Goal: Contribute content

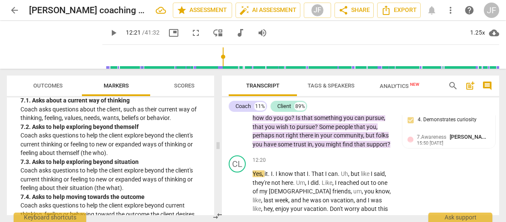
scroll to position [2040, 0]
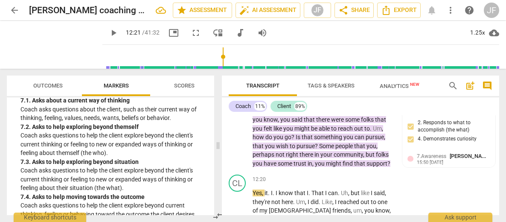
click at [108, 34] on span "play_arrow" at bounding box center [113, 33] width 10 height 10
click at [269, 189] on span "." at bounding box center [269, 192] width 3 height 7
type input "744"
click at [108, 31] on span "pause" at bounding box center [113, 33] width 10 height 10
type input "750"
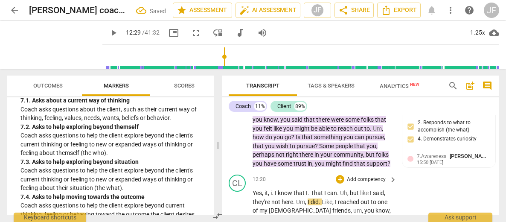
click at [274, 189] on span "." at bounding box center [273, 192] width 3 height 7
click at [309, 189] on span "." at bounding box center [307, 192] width 3 height 7
click at [108, 34] on span "play_arrow" at bounding box center [113, 33] width 10 height 10
type input "761"
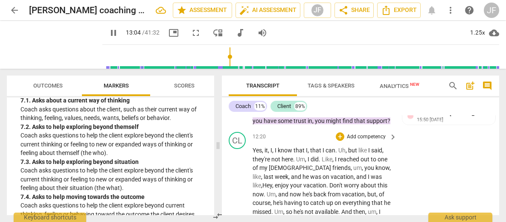
scroll to position [2091, 0]
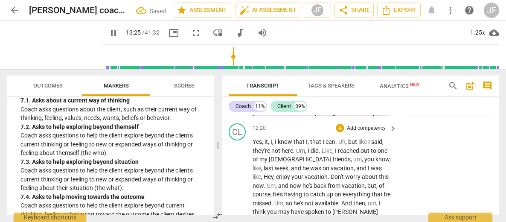
type input "807"
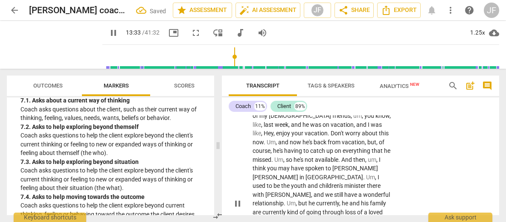
scroll to position [2143, 0]
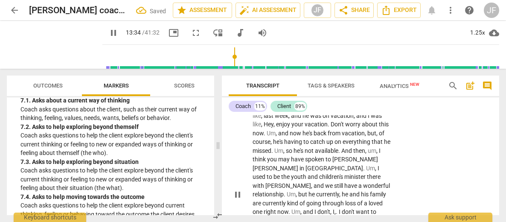
click at [235, 189] on span "pause" at bounding box center [237, 194] width 10 height 10
type input "815"
click at [241, 191] on div "play_arrow pause" at bounding box center [242, 194] width 22 height 213
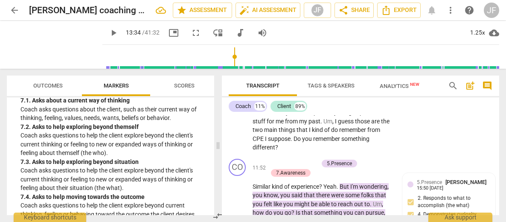
scroll to position [1945, 0]
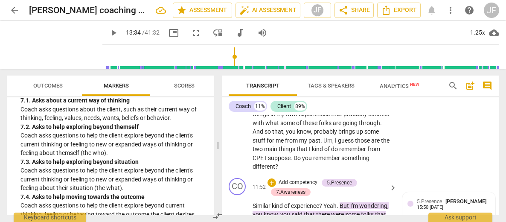
click at [227, 183] on div "CO play_arrow pause 11:52 + Add competency 5.Presence 7.Awareness keyboard_arro…" at bounding box center [360, 220] width 277 height 92
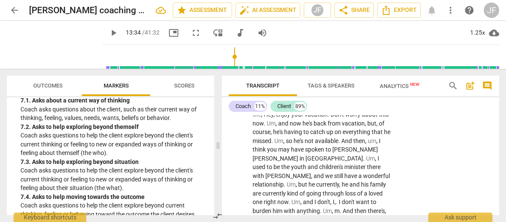
scroll to position [2172, 0]
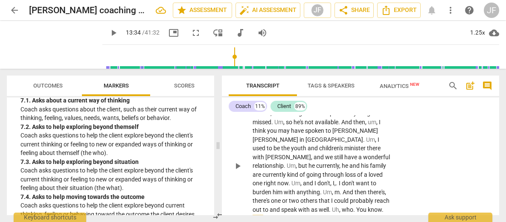
click at [355, 206] on span "." at bounding box center [354, 209] width 3 height 7
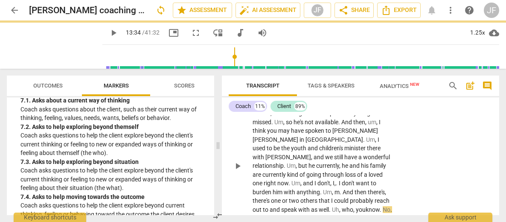
click at [382, 206] on span "." at bounding box center [380, 209] width 3 height 7
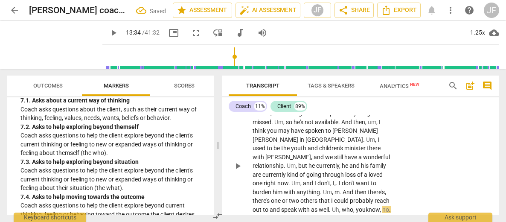
click at [344, 197] on span "could" at bounding box center [342, 200] width 16 height 7
click at [389, 206] on span "." at bounding box center [390, 209] width 2 height 7
click at [108, 33] on span "pause" at bounding box center [113, 33] width 10 height 10
type input "825"
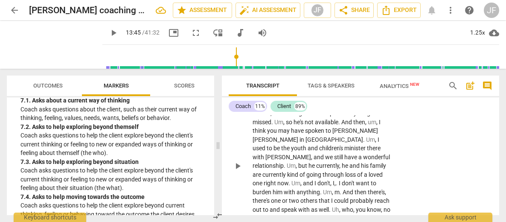
click at [390, 206] on span "no" at bounding box center [386, 209] width 7 height 7
click at [108, 30] on span "play_arrow" at bounding box center [113, 33] width 10 height 10
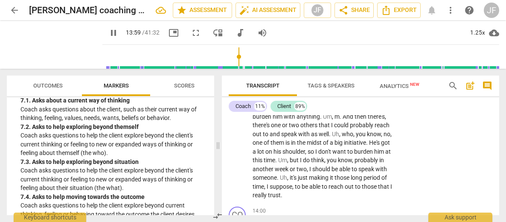
scroll to position [2248, 0]
type input "842"
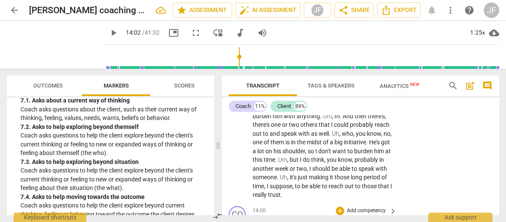
drag, startPoint x: 375, startPoint y: 144, endPoint x: 252, endPoint y: 153, distance: 122.8
click at [252, 206] on div "14:00 + Add competency keyboard_arrow_right And what would you expect from that…" at bounding box center [324, 221] width 145 height 31
click at [380, 136] on div "+" at bounding box center [381, 134] width 9 height 9
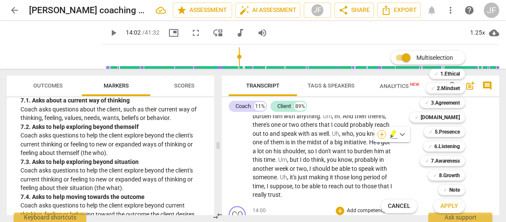
click at [380, 136] on div "Multiselection m ✓ 1.Ethical 1 ✓ 2.Mindset 2 ✓ 3.Agreement 3 ✓ [DOMAIN_NAME] 4 …" at bounding box center [429, 132] width 104 height 166
click at [457, 133] on b "5.Presence" at bounding box center [446, 132] width 25 height 10
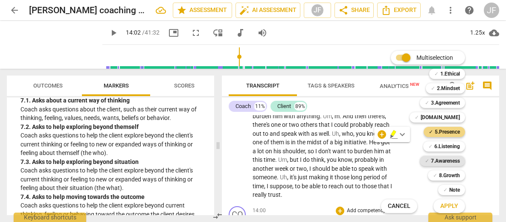
click at [453, 158] on b "7.Awareness" at bounding box center [445, 161] width 29 height 10
click at [446, 204] on span "Apply" at bounding box center [449, 206] width 18 height 9
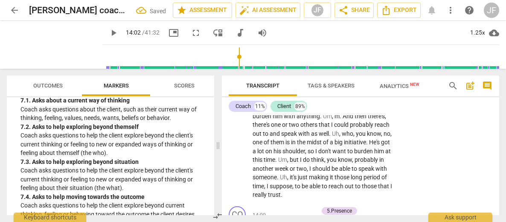
scroll to position [2325, 0]
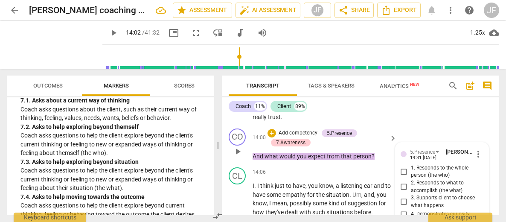
click at [402, 209] on input "4. Demonstrates curiosity" at bounding box center [404, 214] width 14 height 10
checkbox input "true"
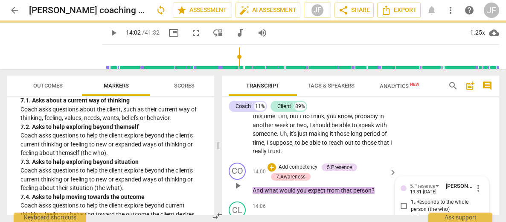
scroll to position [2274, 0]
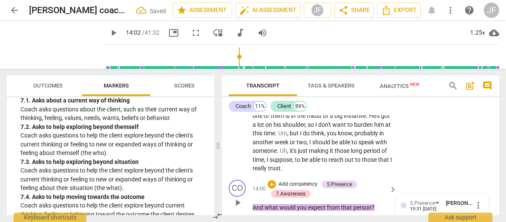
checkbox input "true"
drag, startPoint x: 402, startPoint y: 143, endPoint x: 415, endPoint y: 143, distance: 13.2
click at [402, 217] on input "1. Responds to the whole person (the who)" at bounding box center [404, 222] width 14 height 10
checkbox input "true"
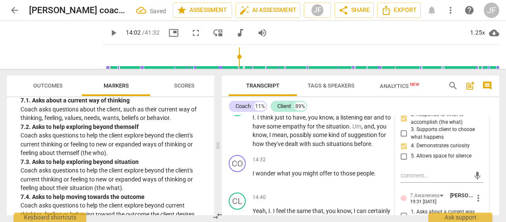
scroll to position [2411, 0]
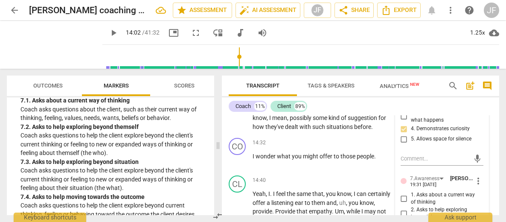
checkbox input "true"
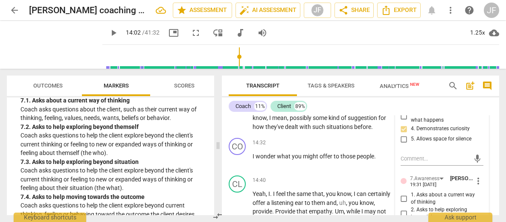
checkbox input "true"
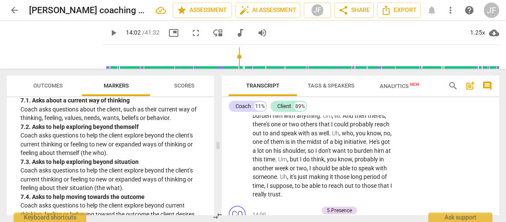
scroll to position [2305, 0]
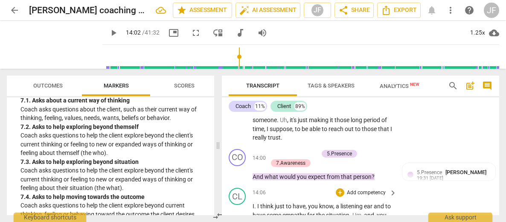
click at [237, 214] on span "play_arrow" at bounding box center [237, 219] width 10 height 10
click at [237, 214] on span "pause" at bounding box center [237, 219] width 10 height 10
type input "875"
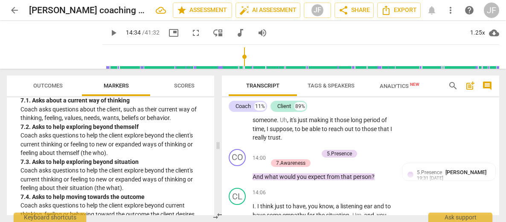
drag, startPoint x: 273, startPoint y: 189, endPoint x: 252, endPoint y: 184, distance: 21.9
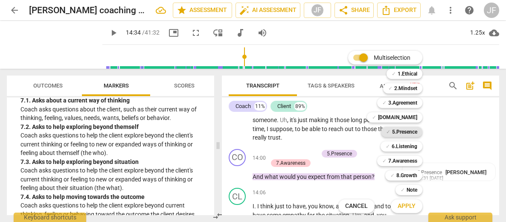
click at [406, 131] on b "5.Presence" at bounding box center [404, 132] width 25 height 10
click at [409, 207] on span "Apply" at bounding box center [406, 206] width 18 height 9
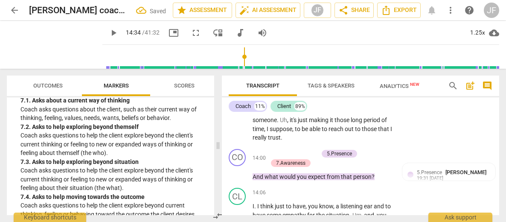
scroll to position [2420, 0]
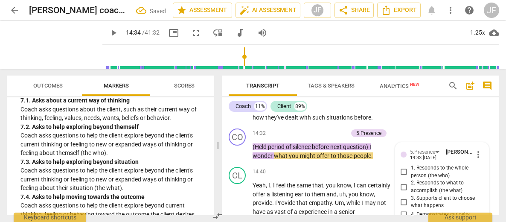
type textarea "s"
type textarea "si"
type textarea "sil"
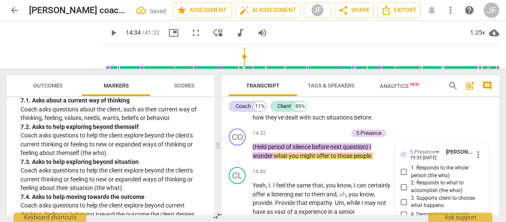
type textarea "sil"
type textarea "sile"
type textarea "silen"
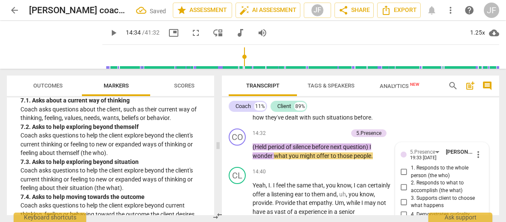
type textarea "silenc"
type textarea "silence"
click at [402, 220] on input "5. Allows space for silence" at bounding box center [404, 225] width 14 height 10
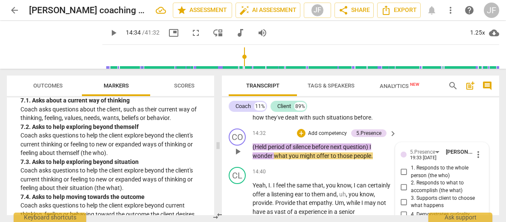
checkbox input "true"
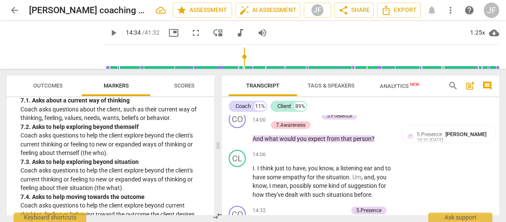
scroll to position [2343, 0]
click at [233, 202] on div "CO play_arrow pause 14:32 + Add competency 5.Presence keyboard_arrow_right (Hel…" at bounding box center [360, 221] width 277 height 38
drag, startPoint x: 377, startPoint y: 155, endPoint x: 370, endPoint y: 145, distance: 11.7
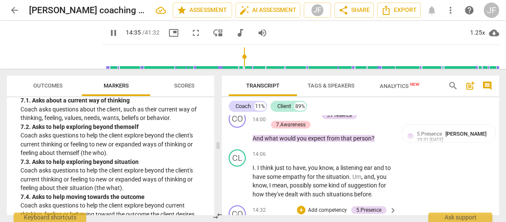
type input "876"
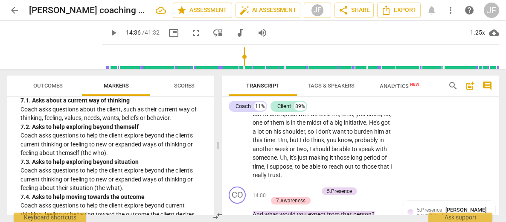
scroll to position [2343, 0]
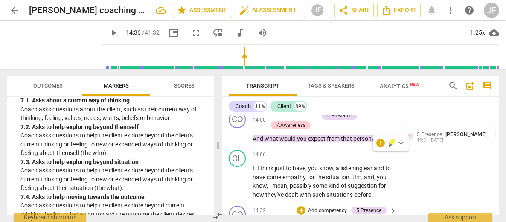
drag, startPoint x: 377, startPoint y: 156, endPoint x: 371, endPoint y: 145, distance: 12.8
drag, startPoint x: 373, startPoint y: 154, endPoint x: 372, endPoint y: 146, distance: 8.2
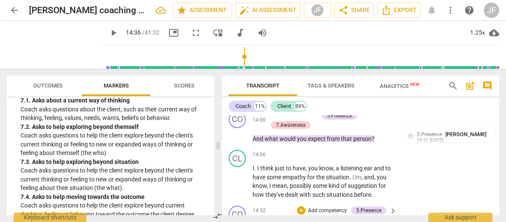
click at [298, 206] on div "+" at bounding box center [301, 210] width 9 height 9
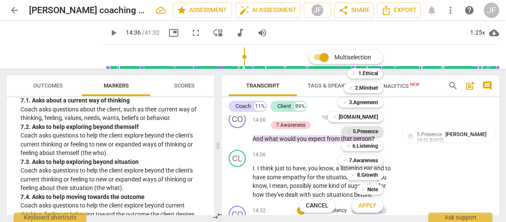
click at [367, 131] on b "5.Presence" at bounding box center [365, 131] width 25 height 10
click at [368, 161] on b "7.Awareness" at bounding box center [363, 160] width 29 height 10
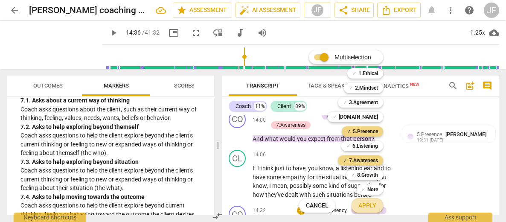
click at [368, 206] on span "Apply" at bounding box center [367, 205] width 18 height 9
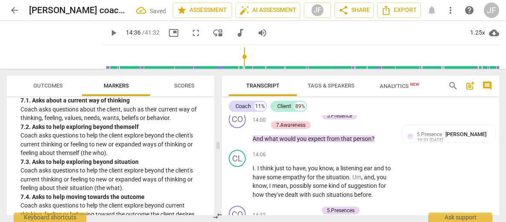
scroll to position [2420, 0]
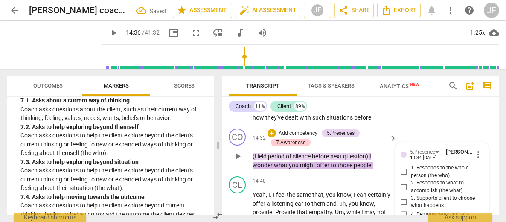
click at [404, 209] on input "4. Demonstrates curiosity" at bounding box center [404, 214] width 14 height 10
checkbox input "true"
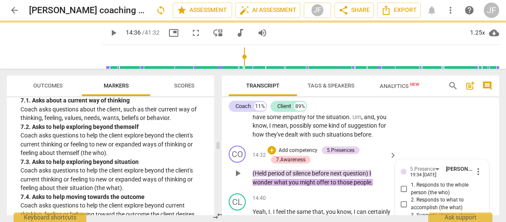
scroll to position [2369, 0]
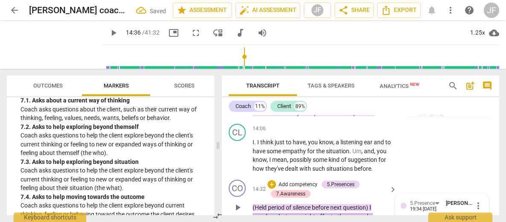
click at [402, 218] on input "1. Responds to the whole person (the who)" at bounding box center [404, 223] width 14 height 10
checkbox input "true"
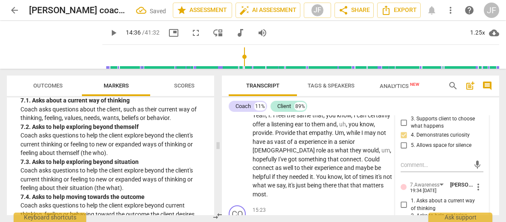
scroll to position [2505, 0]
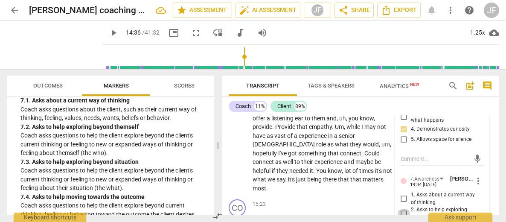
click at [402, 208] on input "2. Asks to help exploring beyond themself" at bounding box center [404, 213] width 14 height 10
checkbox input "true"
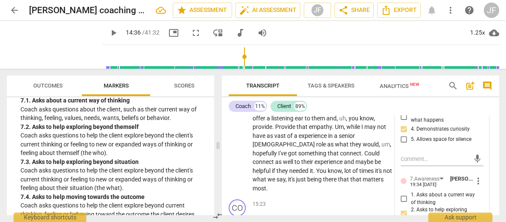
checkbox input "true"
click at [496, 153] on div "CO play_arrow pause 00:02 + Add competency 1.Ethical keyboard_arrow_right Okay …" at bounding box center [360, 165] width 277 height 100
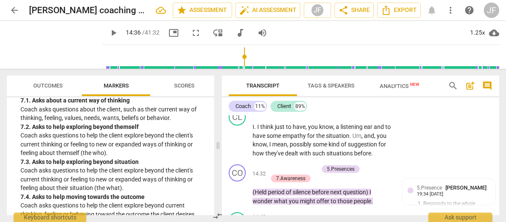
scroll to position [2403, 0]
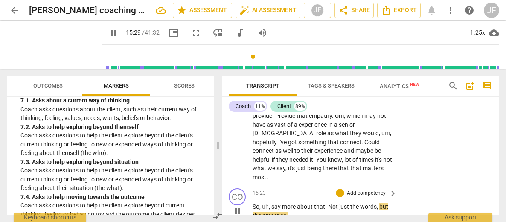
click at [236, 206] on span "pause" at bounding box center [237, 211] width 10 height 10
type input "930"
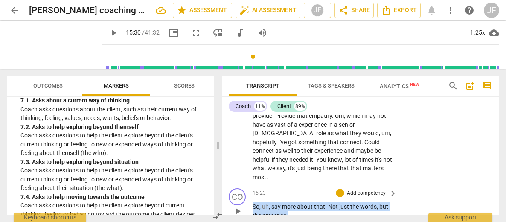
drag, startPoint x: 291, startPoint y: 130, endPoint x: 254, endPoint y: 122, distance: 37.5
click at [254, 202] on p "So , uh , say more about that . Not just the words , but the presence ." at bounding box center [322, 210] width 140 height 17
click at [296, 116] on div "+" at bounding box center [296, 116] width 9 height 9
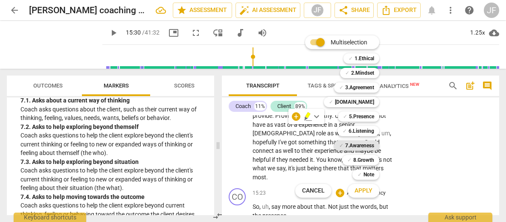
click at [361, 145] on b "7.Awareness" at bounding box center [359, 145] width 29 height 10
click at [365, 116] on b "5.Presence" at bounding box center [361, 116] width 25 height 10
click at [367, 191] on span "Apply" at bounding box center [363, 190] width 18 height 9
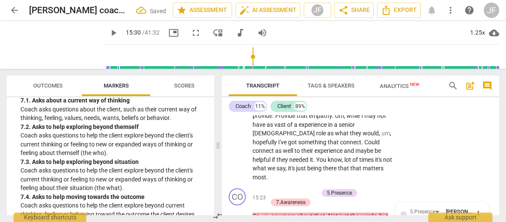
scroll to position [2521, 0]
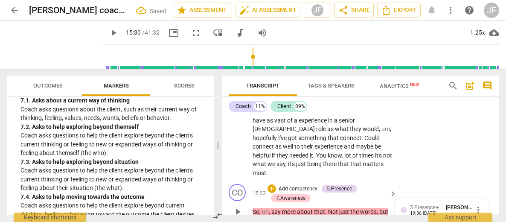
checkbox input "true"
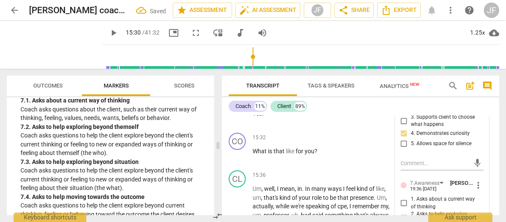
scroll to position [2640, 0]
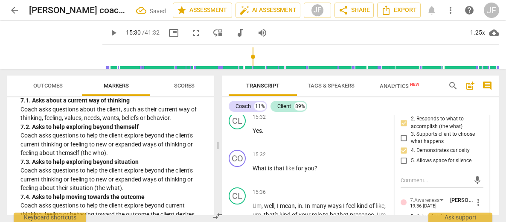
click at [403, 215] on input "1. Asks about a current way of thinking" at bounding box center [404, 220] width 14 height 10
checkbox input "true"
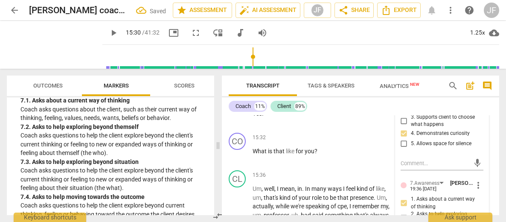
scroll to position [2674, 0]
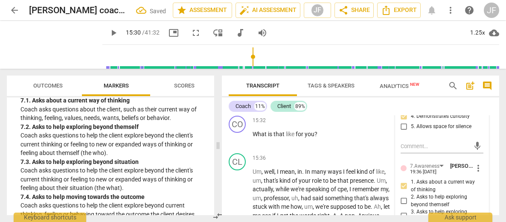
click at [405, 211] on input "3. Asks to help exploring beyond situation" at bounding box center [404, 216] width 14 height 10
checkbox input "true"
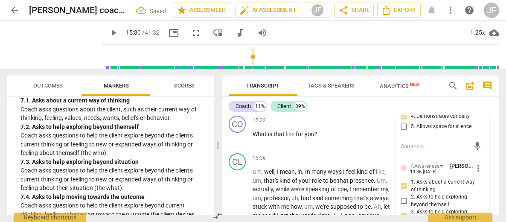
checkbox input "true"
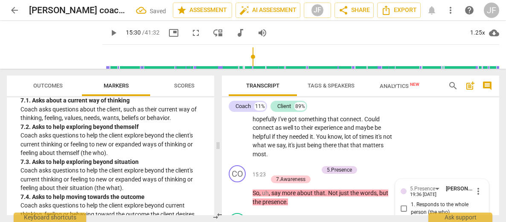
scroll to position [2502, 0]
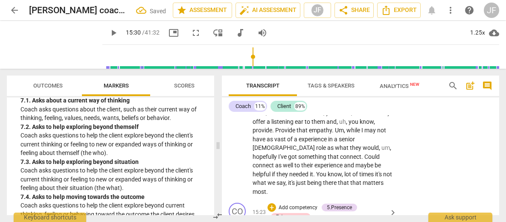
drag, startPoint x: 291, startPoint y: 151, endPoint x: 252, endPoint y: 143, distance: 39.6
click at [293, 139] on div "+" at bounding box center [296, 140] width 9 height 9
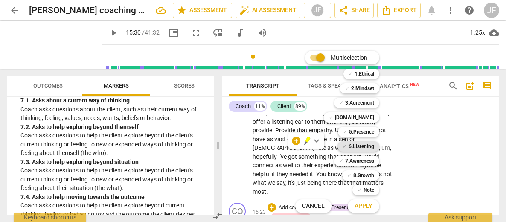
click at [358, 143] on b "6.Listening" at bounding box center [361, 146] width 26 height 10
click at [365, 200] on button "Apply" at bounding box center [363, 205] width 32 height 15
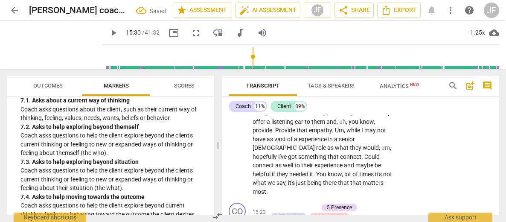
scroll to position [2567, 0]
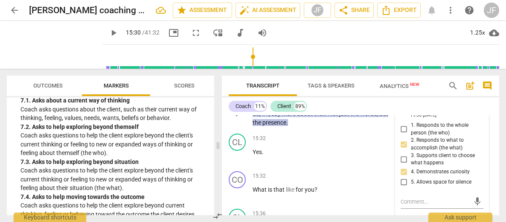
scroll to position [2636, 0]
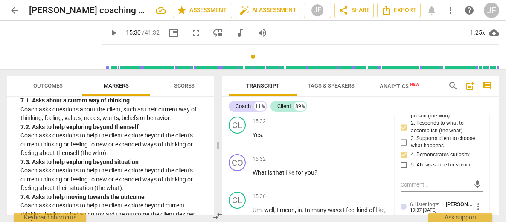
checkbox input "true"
click at [239, 85] on span "Transcript" at bounding box center [263, 86] width 54 height 12
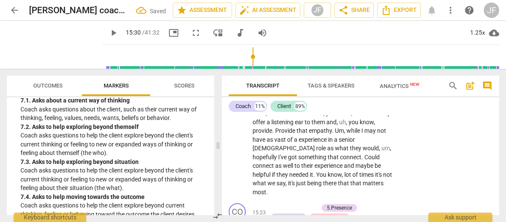
scroll to position [2521, 0]
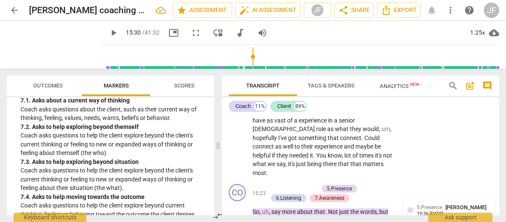
type input "935"
drag, startPoint x: 319, startPoint y: 197, endPoint x: 253, endPoint y: 207, distance: 67.2
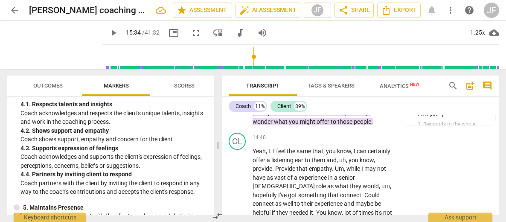
scroll to position [2483, 0]
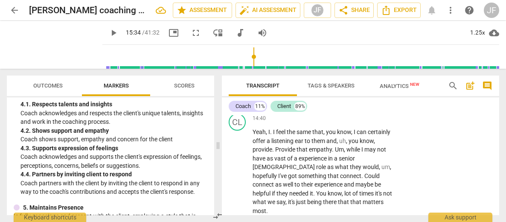
drag, startPoint x: 292, startPoint y: 171, endPoint x: 248, endPoint y: 161, distance: 44.8
click at [295, 157] on div "+" at bounding box center [296, 159] width 9 height 9
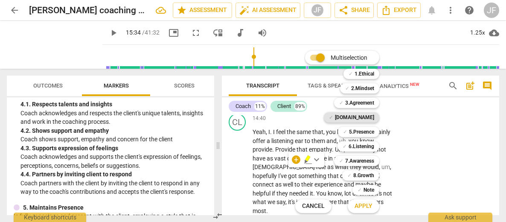
click at [366, 117] on b "[DOMAIN_NAME]" at bounding box center [354, 117] width 39 height 10
click at [364, 206] on span "Apply" at bounding box center [363, 206] width 18 height 9
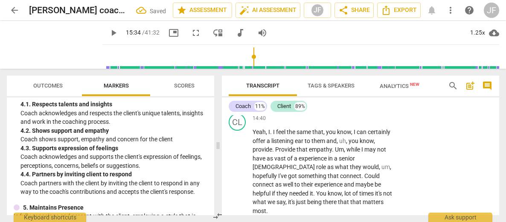
scroll to position [2562, 0]
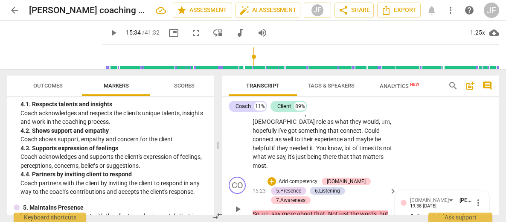
scroll to position [2511, 0]
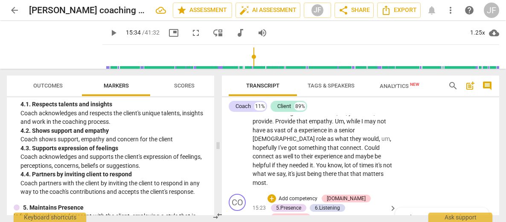
checkbox input "true"
click at [229, 86] on span "Transcript" at bounding box center [263, 86] width 68 height 12
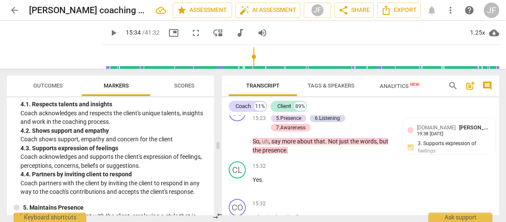
scroll to position [2581, 0]
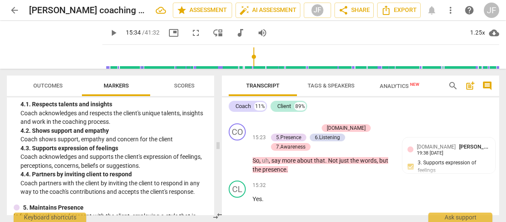
type input "935"
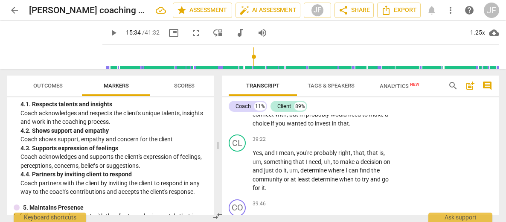
scroll to position [6225, 0]
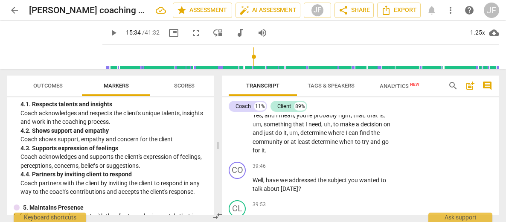
drag, startPoint x: 493, startPoint y: 216, endPoint x: 239, endPoint y: 207, distance: 254.7
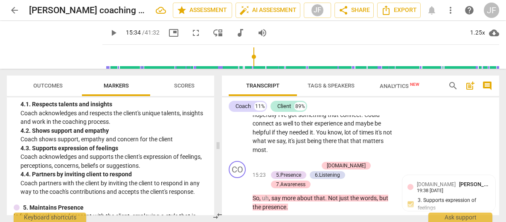
scroll to position [2581, 0]
